Goal: Task Accomplishment & Management: Complete application form

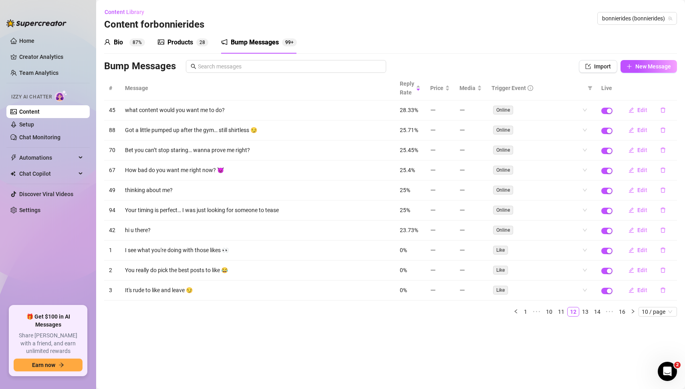
click at [34, 252] on ul "Home Creator Analytics Team Analytics Izzy AI Chatter Content Setup Chat Monito…" at bounding box center [47, 167] width 83 height 272
click at [27, 39] on link "Home" at bounding box center [26, 41] width 15 height 6
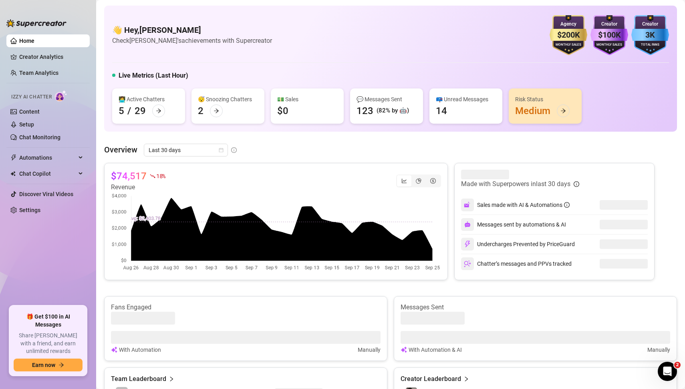
click at [56, 252] on ul "Home Creator Analytics Team Analytics Izzy AI Chatter Content Setup Chat Monito…" at bounding box center [47, 167] width 83 height 272
click at [31, 115] on link "Content" at bounding box center [29, 112] width 20 height 6
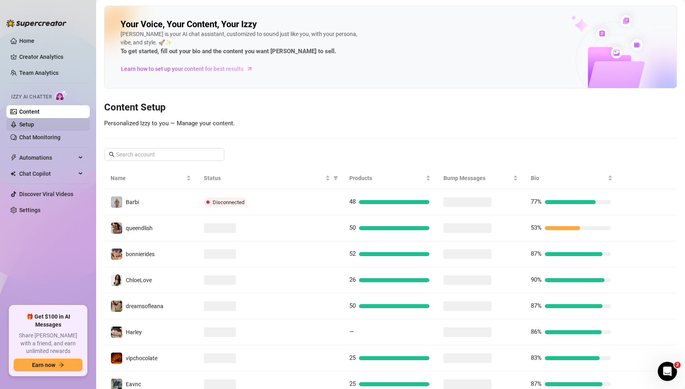
click at [34, 124] on link "Setup" at bounding box center [26, 124] width 15 height 6
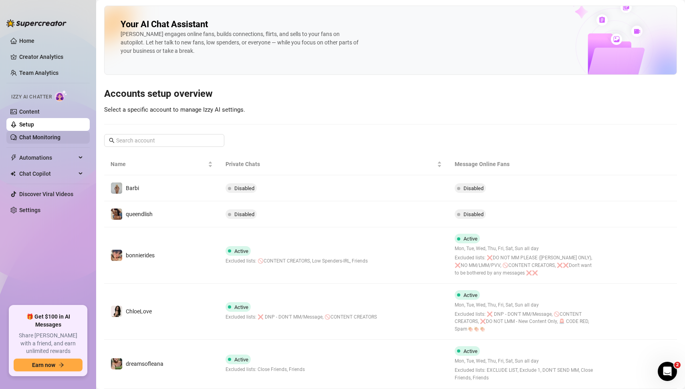
click at [49, 140] on link "Chat Monitoring" at bounding box center [39, 137] width 41 height 6
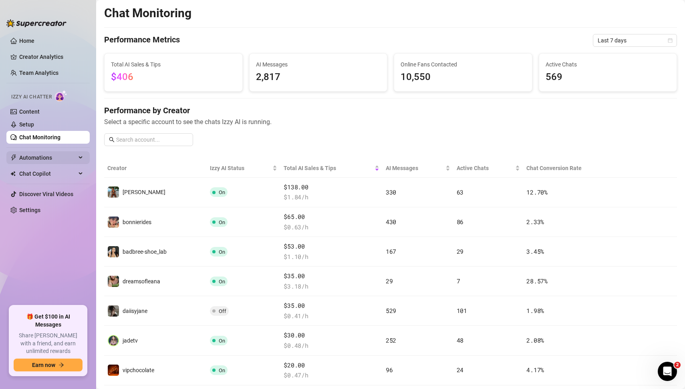
click at [80, 154] on div "Automations" at bounding box center [47, 157] width 83 height 13
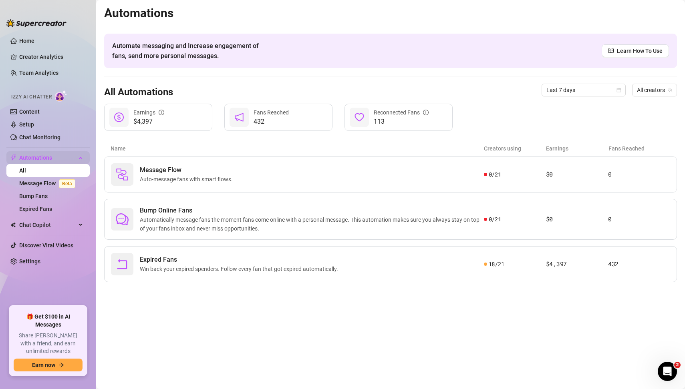
click at [80, 159] on div "Automations" at bounding box center [47, 157] width 83 height 13
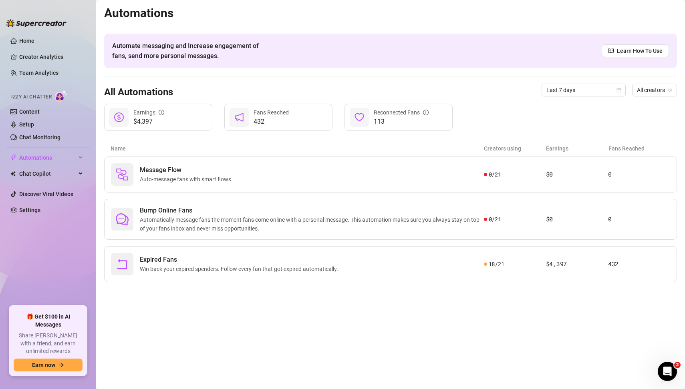
click at [58, 273] on ul "Home Creator Analytics Team Analytics Izzy AI Chatter Content Setup Chat Monito…" at bounding box center [47, 167] width 83 height 272
click at [56, 229] on ul "Home Creator Analytics Team Analytics Izzy AI Chatter Content Setup Chat Monito…" at bounding box center [47, 167] width 83 height 272
click at [54, 267] on ul "Home Creator Analytics Team Analytics Izzy AI Chatter Content Setup Chat Monito…" at bounding box center [47, 167] width 83 height 272
click at [28, 38] on link "Home" at bounding box center [26, 41] width 15 height 6
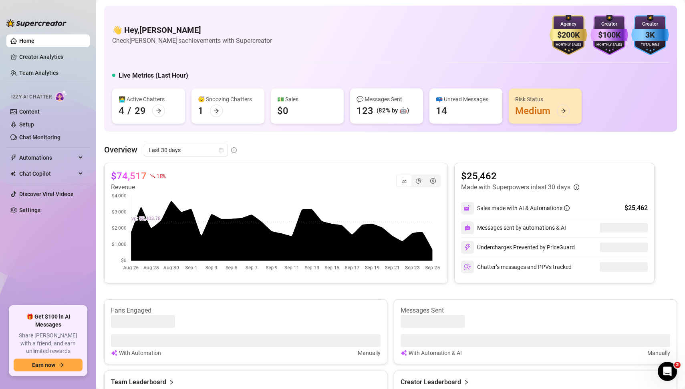
click at [54, 239] on ul "Home Creator Analytics Team Analytics Izzy AI Chatter Content Setup Chat Monito…" at bounding box center [47, 167] width 83 height 272
click at [44, 243] on ul "Home Creator Analytics Team Analytics Izzy AI Chatter Content Setup Chat Monito…" at bounding box center [47, 167] width 83 height 272
click at [33, 249] on ul "Home Creator Analytics Team Analytics Izzy AI Chatter Content Setup Chat Monito…" at bounding box center [47, 167] width 83 height 272
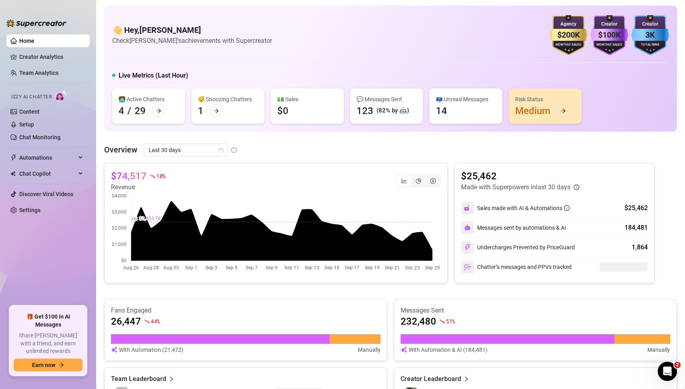
click at [49, 245] on ul "Home Creator Analytics Team Analytics Izzy AI Chatter Content Setup Chat Monito…" at bounding box center [47, 167] width 83 height 272
click at [48, 257] on ul "Home Creator Analytics Team Analytics Izzy AI Chatter Content Setup Chat Monito…" at bounding box center [47, 167] width 83 height 272
click at [34, 137] on link "Chat Monitoring" at bounding box center [39, 137] width 41 height 6
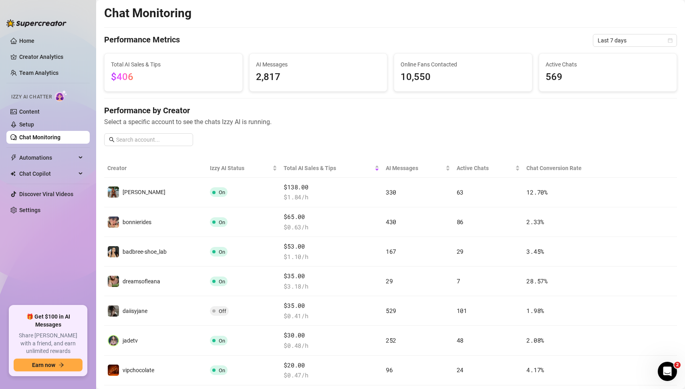
scroll to position [582, 0]
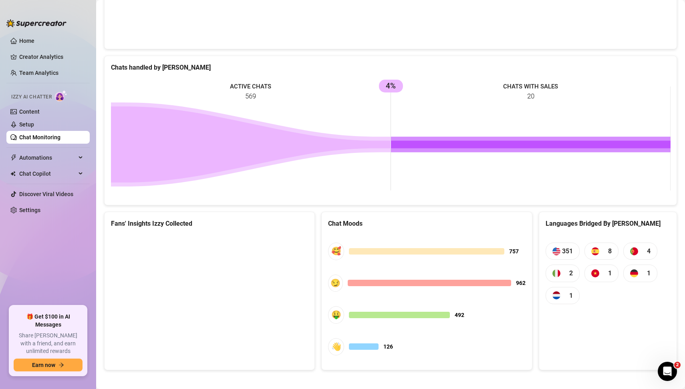
click at [50, 261] on ul "Home Creator Analytics Team Analytics Izzy AI Chatter Content Setup Chat Monito…" at bounding box center [47, 167] width 83 height 272
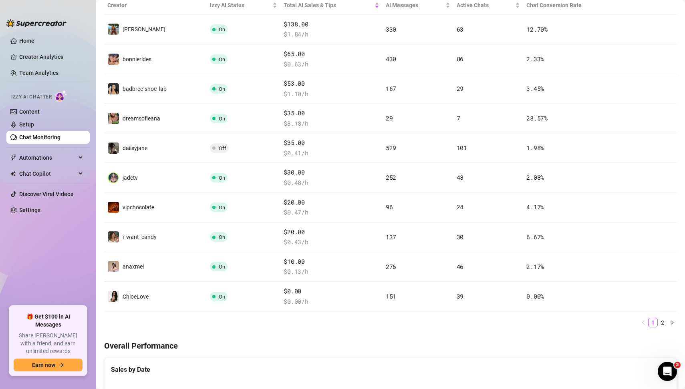
scroll to position [161, 0]
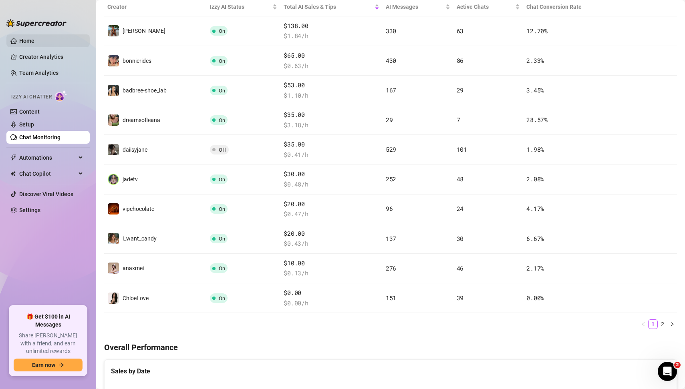
click at [29, 42] on link "Home" at bounding box center [26, 41] width 15 height 6
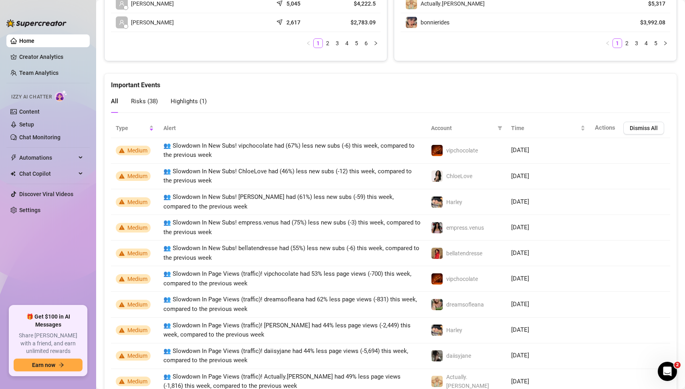
scroll to position [447, 0]
click at [30, 115] on link "Content" at bounding box center [29, 112] width 20 height 6
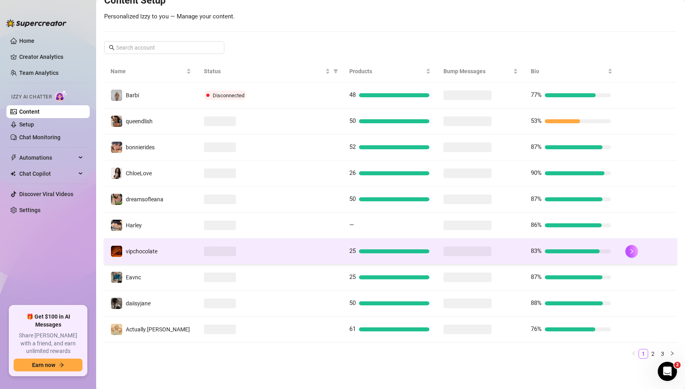
scroll to position [104, 0]
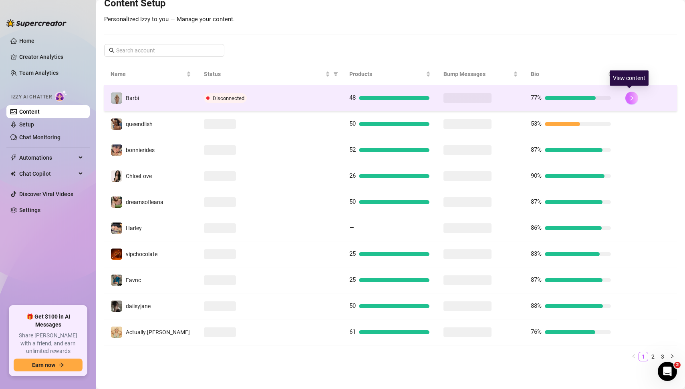
click at [629, 96] on icon "right" at bounding box center [632, 98] width 6 height 6
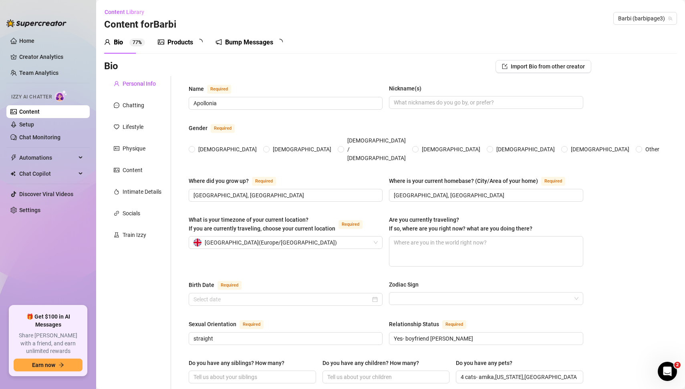
type input "Apollonia"
type input "[GEOGRAPHIC_DATA], [GEOGRAPHIC_DATA]"
type input "straight"
type input "Yes- boyfriend [PERSON_NAME]"
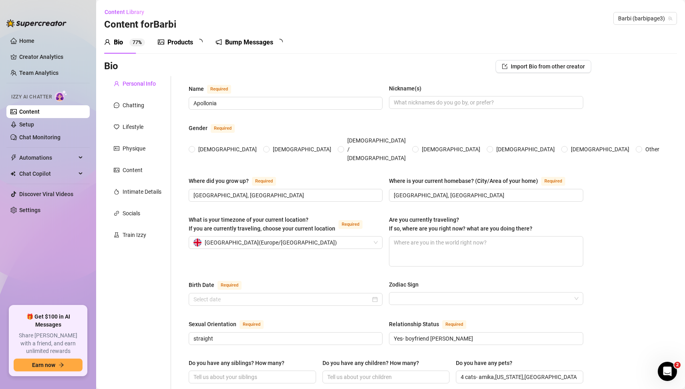
type input "4 cats- amika,[US_STATE],[GEOGRAPHIC_DATA] & alfalfa"
type input "full time model and influener"
type input "Full school gcses"
type input "[DEMOGRAPHIC_DATA]"
type textarea "To be filthy rich"
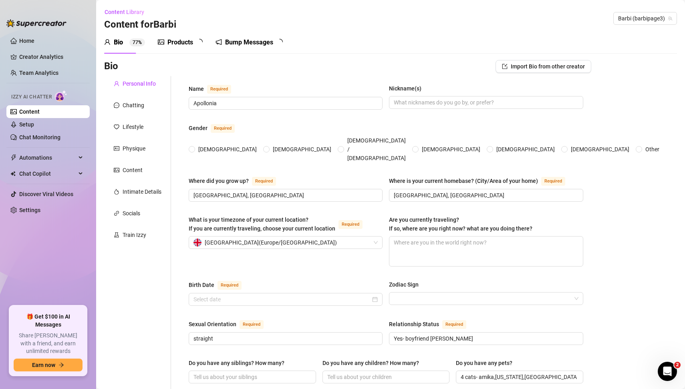
type textarea "I won the title World Supermodel England back in [DATE]"
type textarea "I do not like being over sexual with a fan especially if they haven't tipped."
radio input "true"
type input "[DATE]"
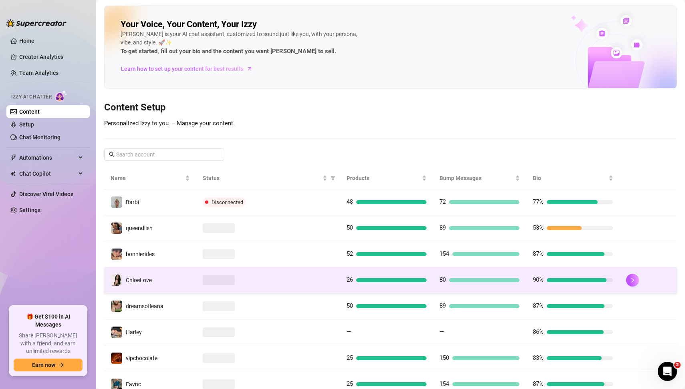
click at [492, 273] on td "80" at bounding box center [479, 281] width 93 height 26
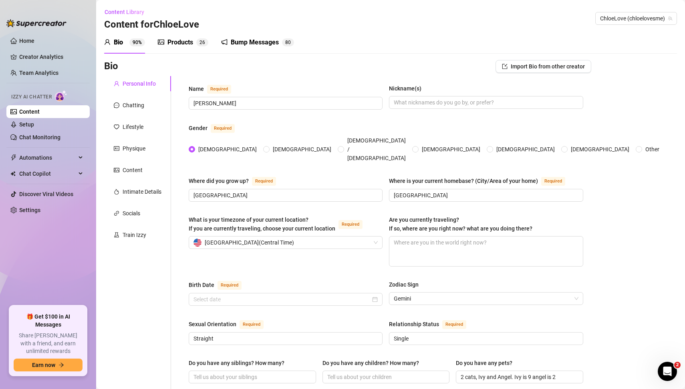
radio input "true"
type input "[DATE]"
click at [137, 237] on div "Train Izzy" at bounding box center [135, 235] width 24 height 9
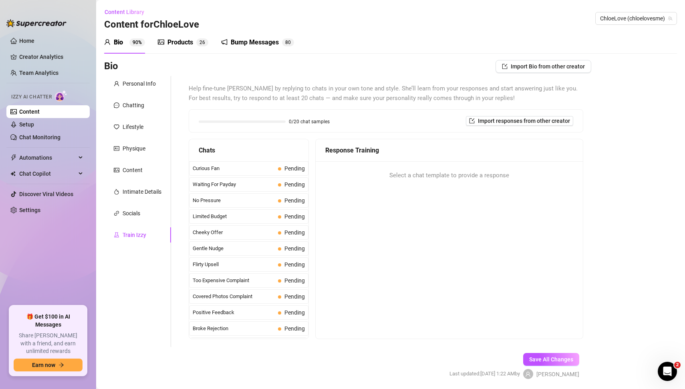
click at [635, 232] on div "Bio Import Bio from other creator Personal Info Chatting Lifestyle Physique Con…" at bounding box center [390, 226] width 573 height 333
click at [246, 171] on span "Curious Fan" at bounding box center [234, 169] width 82 height 8
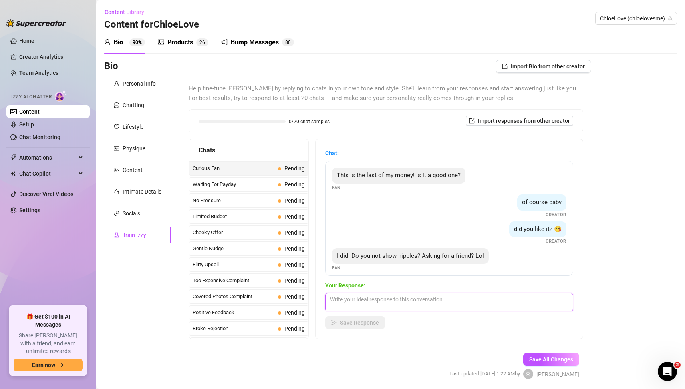
click at [356, 301] on textarea at bounding box center [449, 302] width 248 height 18
click at [602, 234] on div "Bio Import Bio from other creator Personal Info Chatting Lifestyle Physique Con…" at bounding box center [390, 226] width 573 height 333
click at [633, 220] on div "Bio Import Bio from other creator Personal Info Chatting Lifestyle Physique Con…" at bounding box center [390, 226] width 573 height 333
click at [635, 196] on div "Bio Import Bio from other creator Personal Info Chatting Lifestyle Physique Con…" at bounding box center [390, 226] width 573 height 333
click at [629, 167] on div "Bio Import Bio from other creator Personal Info Chatting Lifestyle Physique Con…" at bounding box center [390, 226] width 573 height 333
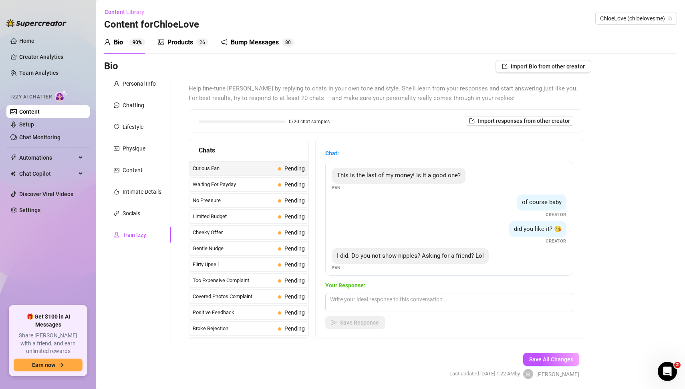
click at [626, 203] on div "Bio Import Bio from other creator Personal Info Chatting Lifestyle Physique Con…" at bounding box center [390, 226] width 573 height 333
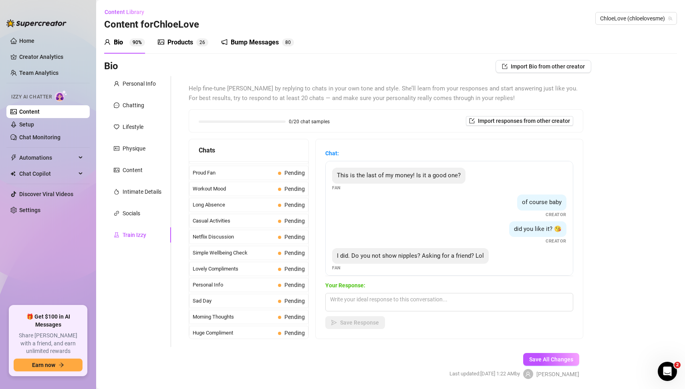
scroll to position [28, 0]
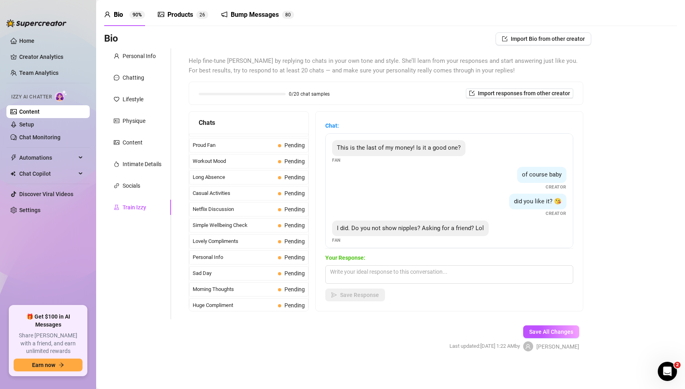
click at [636, 218] on div "Bio Import Bio from other creator Personal Info Chatting Lifestyle Physique Con…" at bounding box center [390, 198] width 573 height 333
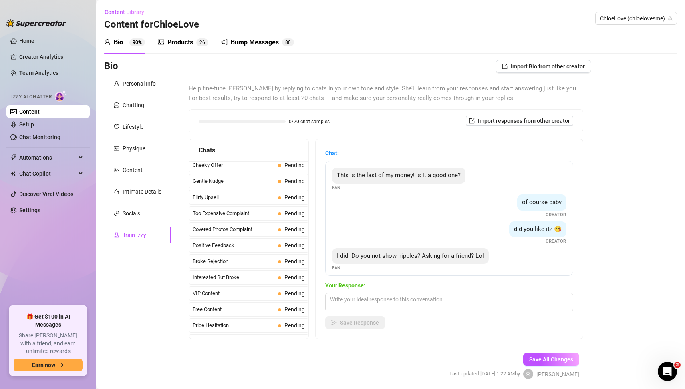
scroll to position [0, 0]
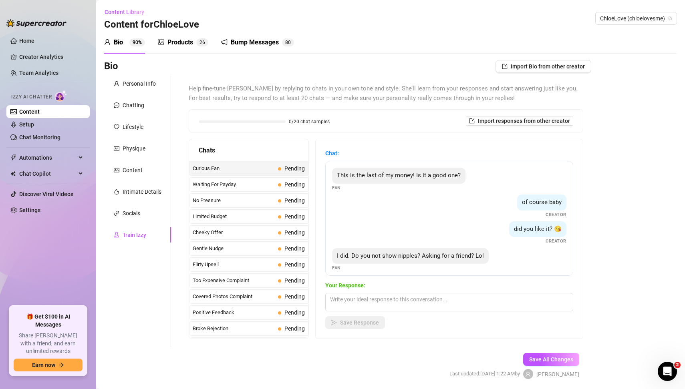
click at [605, 264] on div "Bio Import Bio from other creator Personal Info Chatting Lifestyle Physique Con…" at bounding box center [390, 226] width 573 height 333
click at [605, 258] on div "Bio Import Bio from other creator Personal Info Chatting Lifestyle Physique Con…" at bounding box center [390, 226] width 573 height 333
click at [609, 258] on div "Bio Import Bio from other creator Personal Info Chatting Lifestyle Physique Con…" at bounding box center [390, 226] width 573 height 333
click at [631, 202] on div "Bio Import Bio from other creator Personal Info Chatting Lifestyle Physique Con…" at bounding box center [390, 226] width 573 height 333
click at [593, 250] on div "Bio Import Bio from other creator Personal Info Chatting Lifestyle Physique Con…" at bounding box center [390, 226] width 573 height 333
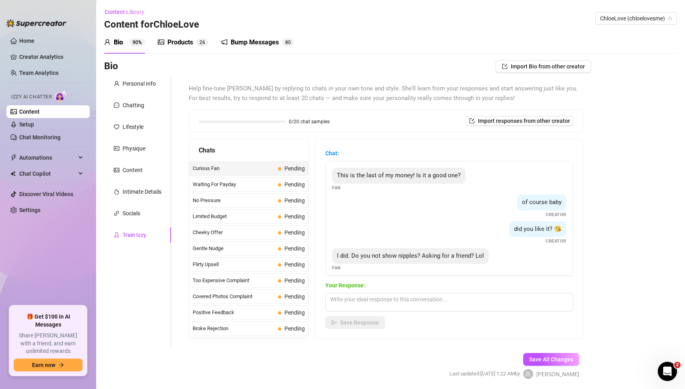
click at [125, 354] on form "Personal Info Chatting Lifestyle Physique Content Intimate Details Socials Trai…" at bounding box center [347, 234] width 487 height 317
click at [637, 201] on div "Bio Import Bio from other creator Personal Info Chatting Lifestyle Physique Con…" at bounding box center [390, 226] width 573 height 333
click at [611, 288] on div "Bio Import Bio from other creator Personal Info Chatting Lifestyle Physique Con…" at bounding box center [390, 226] width 573 height 333
click at [243, 167] on span "Curious Fan" at bounding box center [234, 169] width 82 height 8
click at [613, 251] on div "Bio Import Bio from other creator Personal Info Chatting Lifestyle Physique Con…" at bounding box center [390, 226] width 573 height 333
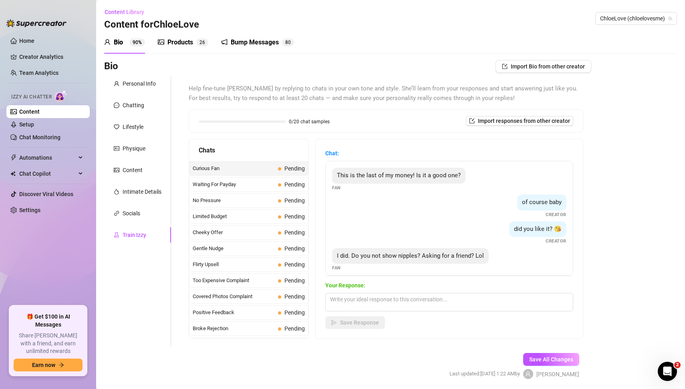
click at [615, 264] on div "Bio Import Bio from other creator Personal Info Chatting Lifestyle Physique Con…" at bounding box center [390, 226] width 573 height 333
click at [615, 235] on div "Bio Import Bio from other creator Personal Info Chatting Lifestyle Physique Con…" at bounding box center [390, 226] width 573 height 333
click at [635, 279] on div "Bio Import Bio from other creator Personal Info Chatting Lifestyle Physique Con…" at bounding box center [390, 226] width 573 height 333
click at [623, 171] on div "Bio Import Bio from other creator Personal Info Chatting Lifestyle Physique Con…" at bounding box center [390, 226] width 573 height 333
click at [228, 187] on span "Waiting For Payday" at bounding box center [234, 185] width 82 height 8
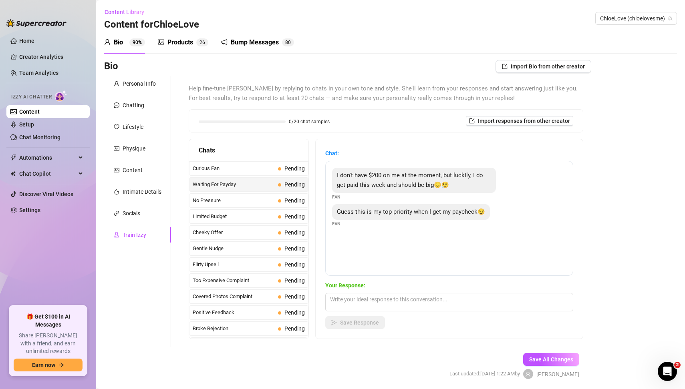
click at [646, 272] on div "Bio Import Bio from other creator Personal Info Chatting Lifestyle Physique Con…" at bounding box center [390, 226] width 573 height 333
click at [209, 171] on span "Curious Fan" at bounding box center [234, 169] width 82 height 8
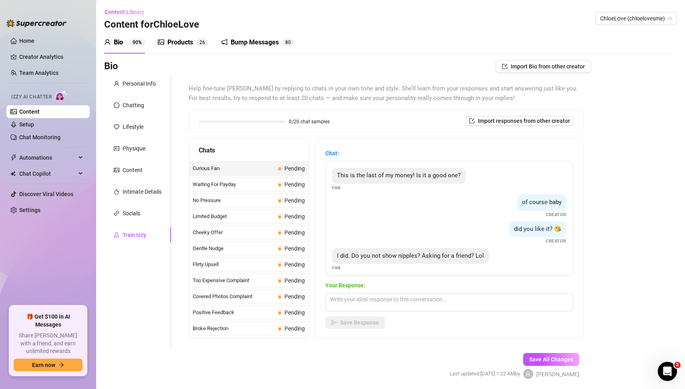
click at [638, 285] on div "Bio Import Bio from other creator Personal Info Chatting Lifestyle Physique Con…" at bounding box center [390, 226] width 573 height 333
click at [639, 221] on div "Bio Import Bio from other creator Personal Info Chatting Lifestyle Physique Con…" at bounding box center [390, 226] width 573 height 333
click at [641, 186] on div "Bio Import Bio from other creator Personal Info Chatting Lifestyle Physique Con…" at bounding box center [390, 226] width 573 height 333
click at [631, 270] on div "Bio Import Bio from other creator Personal Info Chatting Lifestyle Physique Con…" at bounding box center [390, 226] width 573 height 333
click at [618, 243] on div "Bio Import Bio from other creator Personal Info Chatting Lifestyle Physique Con…" at bounding box center [390, 226] width 573 height 333
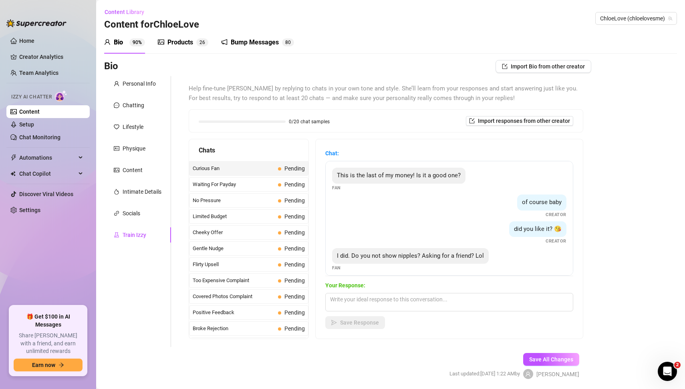
click at [646, 240] on div "Bio Import Bio from other creator Personal Info Chatting Lifestyle Physique Con…" at bounding box center [390, 226] width 573 height 333
click at [633, 224] on div "Bio Import Bio from other creator Personal Info Chatting Lifestyle Physique Con…" at bounding box center [390, 226] width 573 height 333
click at [150, 294] on div "Personal Info Chatting Lifestyle Physique Content Intimate Details Socials Trai…" at bounding box center [137, 211] width 67 height 271
click at [622, 309] on div "Bio Import Bio from other creator Personal Info Chatting Lifestyle Physique Con…" at bounding box center [390, 226] width 573 height 333
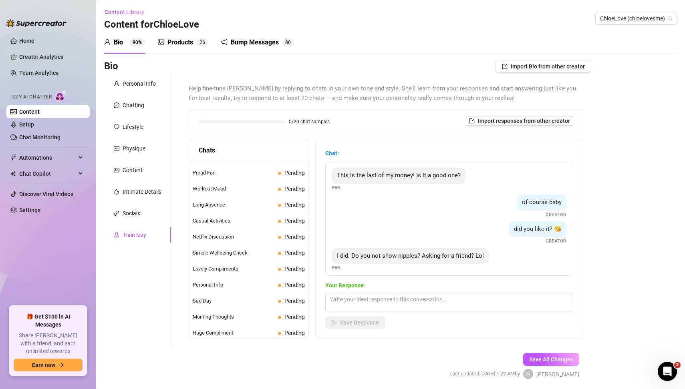
scroll to position [28, 0]
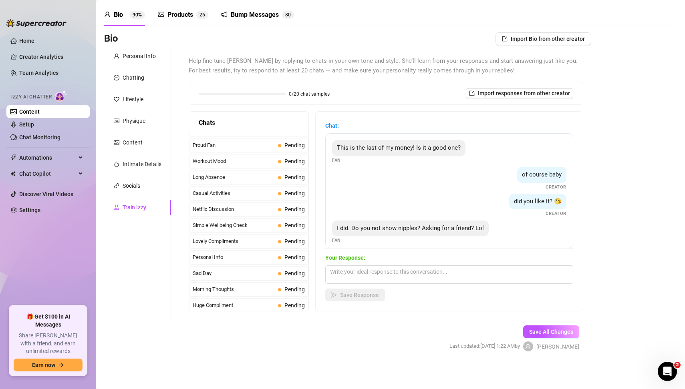
click at [633, 266] on div "Bio Import Bio from other creator Personal Info Chatting Lifestyle Physique Con…" at bounding box center [390, 198] width 573 height 333
click at [145, 327] on form "Personal Info Chatting Lifestyle Physique Content Intimate Details Socials Trai…" at bounding box center [347, 206] width 487 height 317
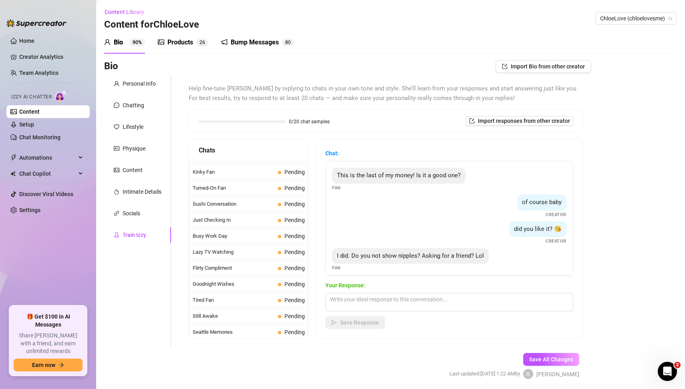
scroll to position [0, 0]
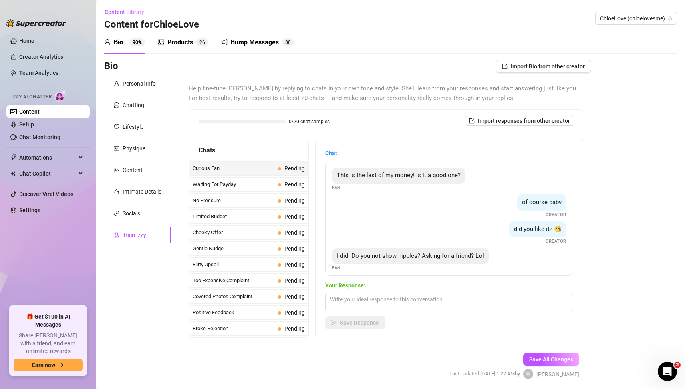
click at [651, 290] on div "Bio Import Bio from other creator Personal Info Chatting Lifestyle Physique Con…" at bounding box center [390, 226] width 573 height 333
click at [629, 254] on div "Bio Import Bio from other creator Personal Info Chatting Lifestyle Physique Con…" at bounding box center [390, 226] width 573 height 333
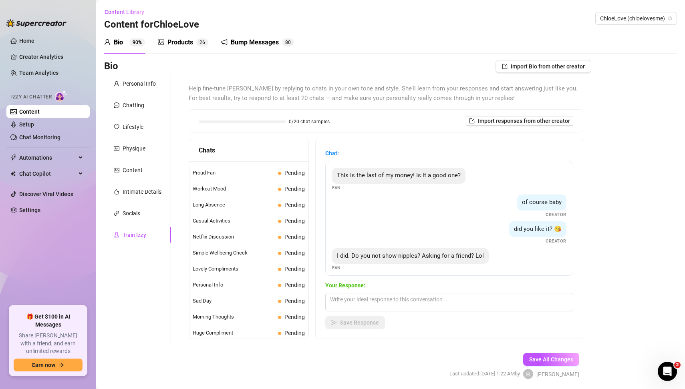
click at [622, 277] on div "Bio Import Bio from other creator Personal Info Chatting Lifestyle Physique Con…" at bounding box center [390, 226] width 573 height 333
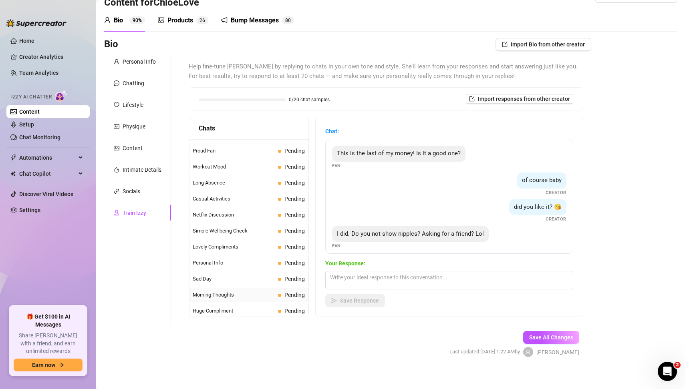
scroll to position [28, 0]
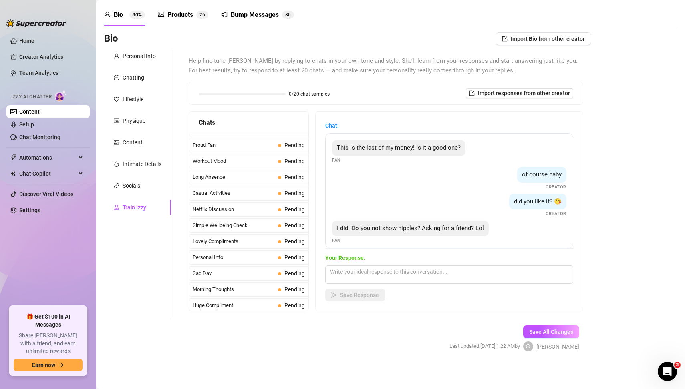
click at [625, 261] on div "Bio Import Bio from other creator Personal Info Chatting Lifestyle Physique Con…" at bounding box center [390, 198] width 573 height 333
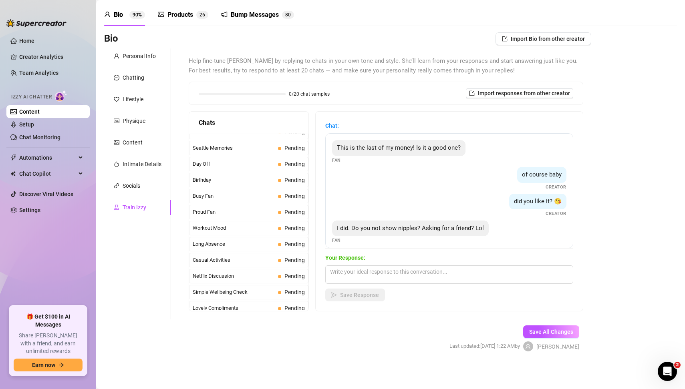
click at [617, 209] on div "Bio Import Bio from other creator Personal Info Chatting Lifestyle Physique Con…" at bounding box center [390, 198] width 573 height 333
click at [313, 242] on div "Chats Curious Fan Pending Waiting For Payday Pending No Pressure Pending Limite…" at bounding box center [386, 211] width 395 height 200
click at [625, 236] on div "Bio Import Bio from other creator Personal Info Chatting Lifestyle Physique Con…" at bounding box center [390, 198] width 573 height 333
click at [177, 348] on form "Personal Info Chatting Lifestyle Physique Content Intimate Details Socials Trai…" at bounding box center [347, 206] width 487 height 317
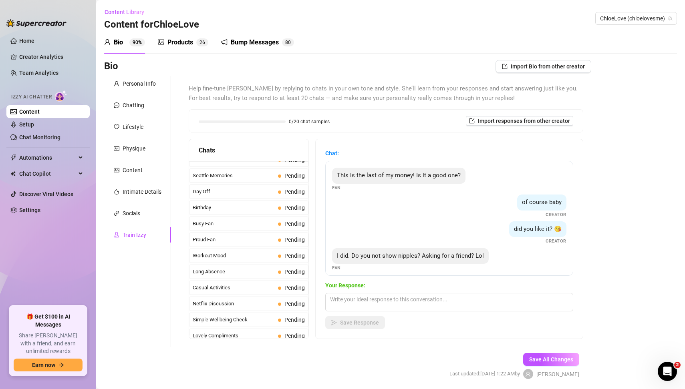
click at [645, 227] on div "Bio Import Bio from other creator Personal Info Chatting Lifestyle Physique Con…" at bounding box center [390, 226] width 573 height 333
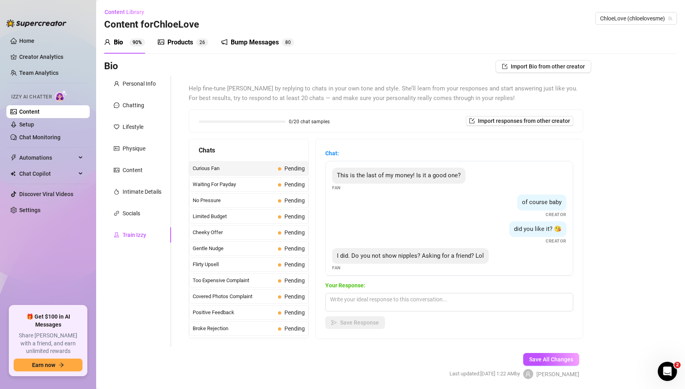
click at [645, 263] on div "Bio Import Bio from other creator Personal Info Chatting Lifestyle Physique Con…" at bounding box center [390, 226] width 573 height 333
click at [50, 251] on ul "Home Creator Analytics Team Analytics Izzy AI Chatter Content Setup Chat Monito…" at bounding box center [47, 167] width 83 height 272
